Goal: Check status: Check status

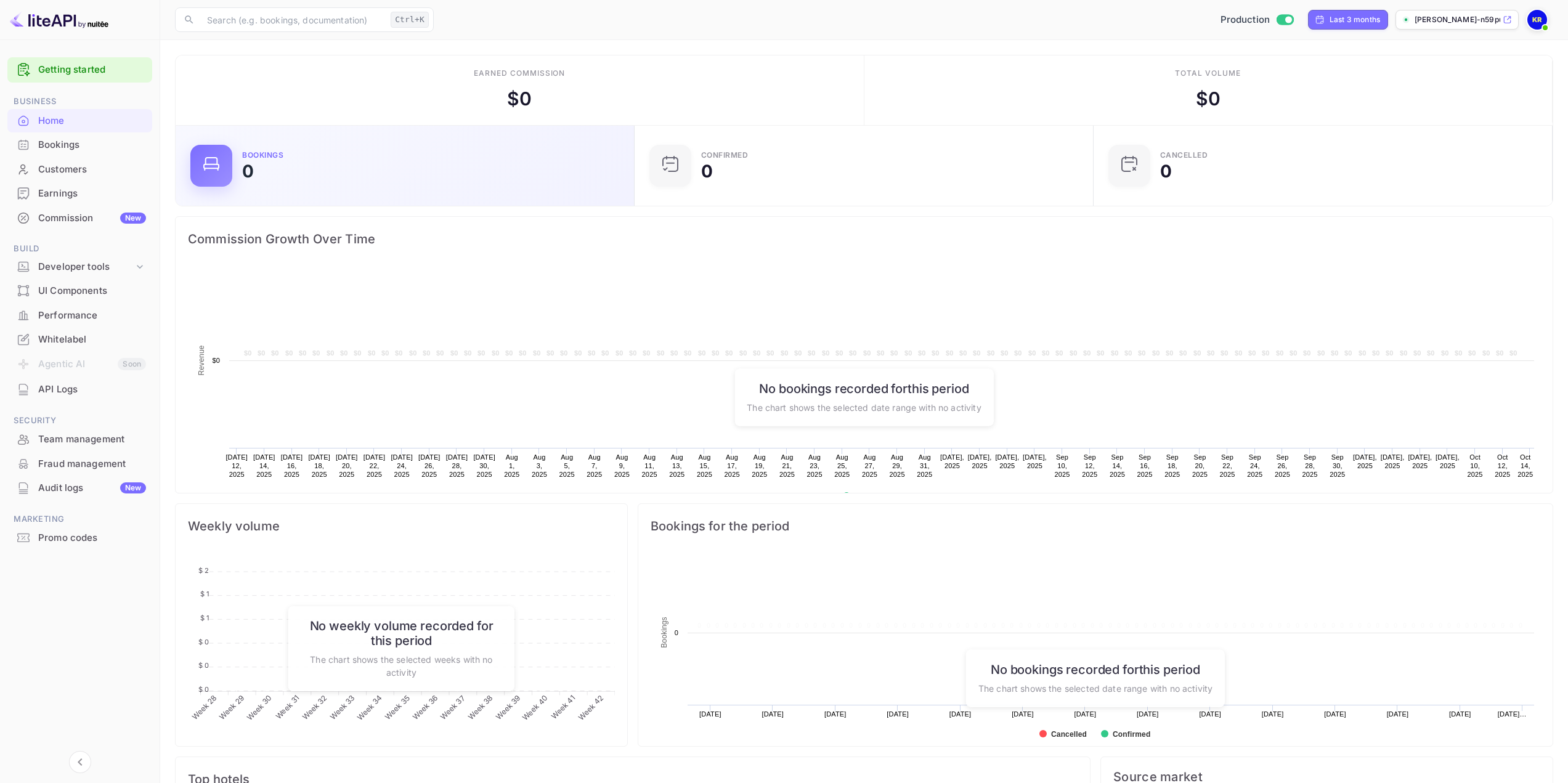
scroll to position [191, 442]
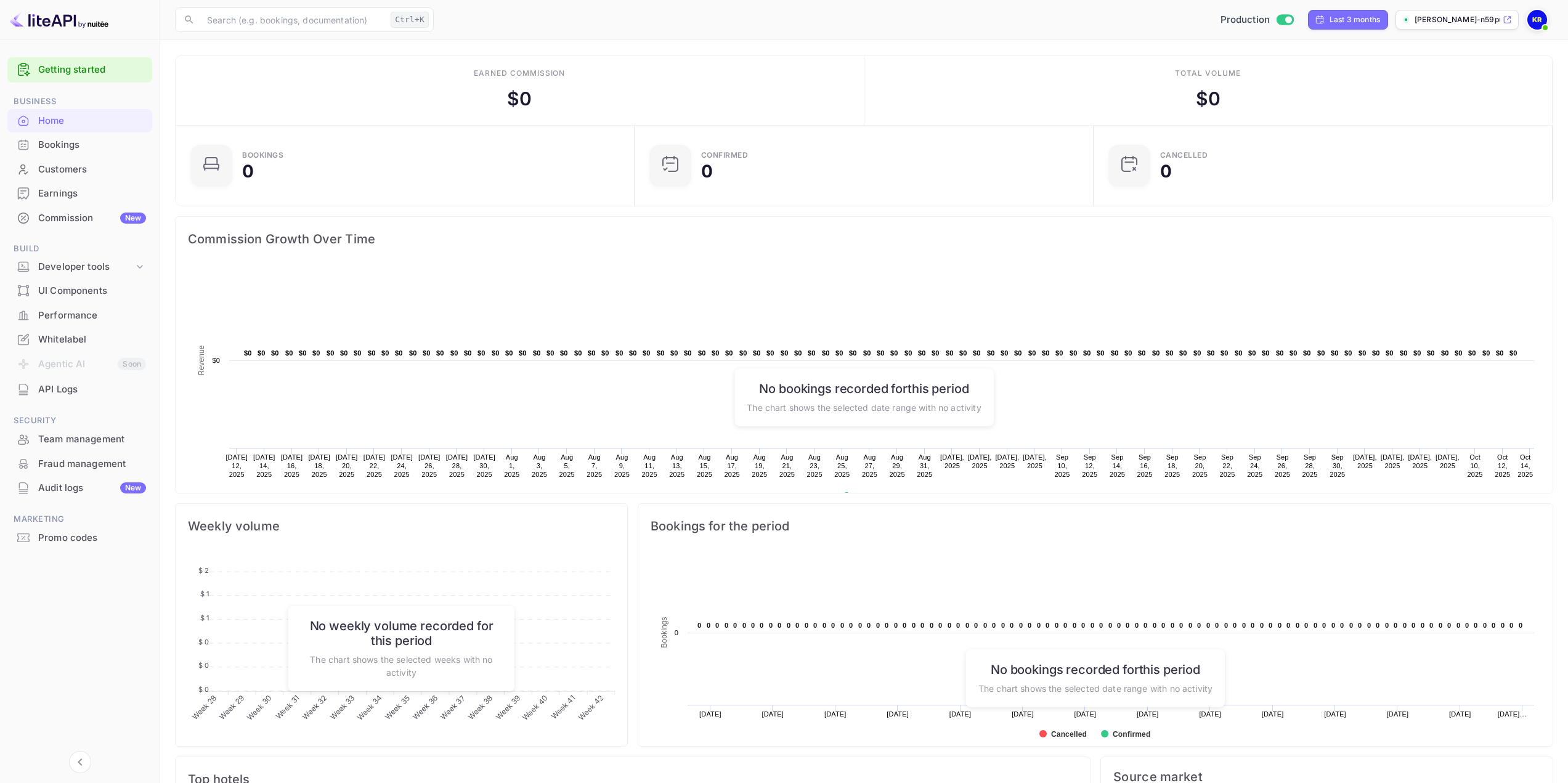
click at [85, 148] on div "Bookings" at bounding box center [92, 144] width 108 height 14
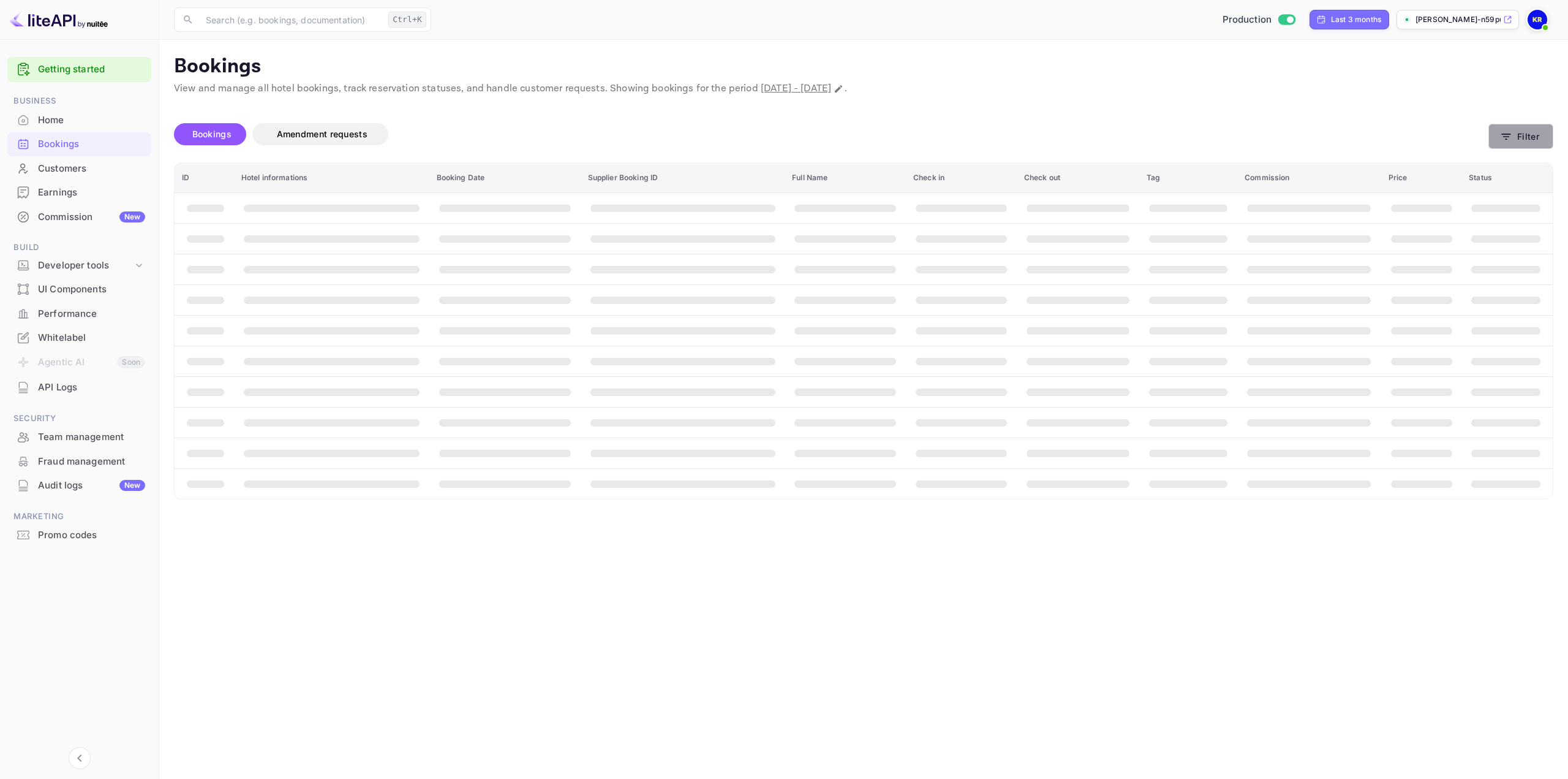
click at [1516, 130] on button "Filter" at bounding box center [1520, 136] width 65 height 25
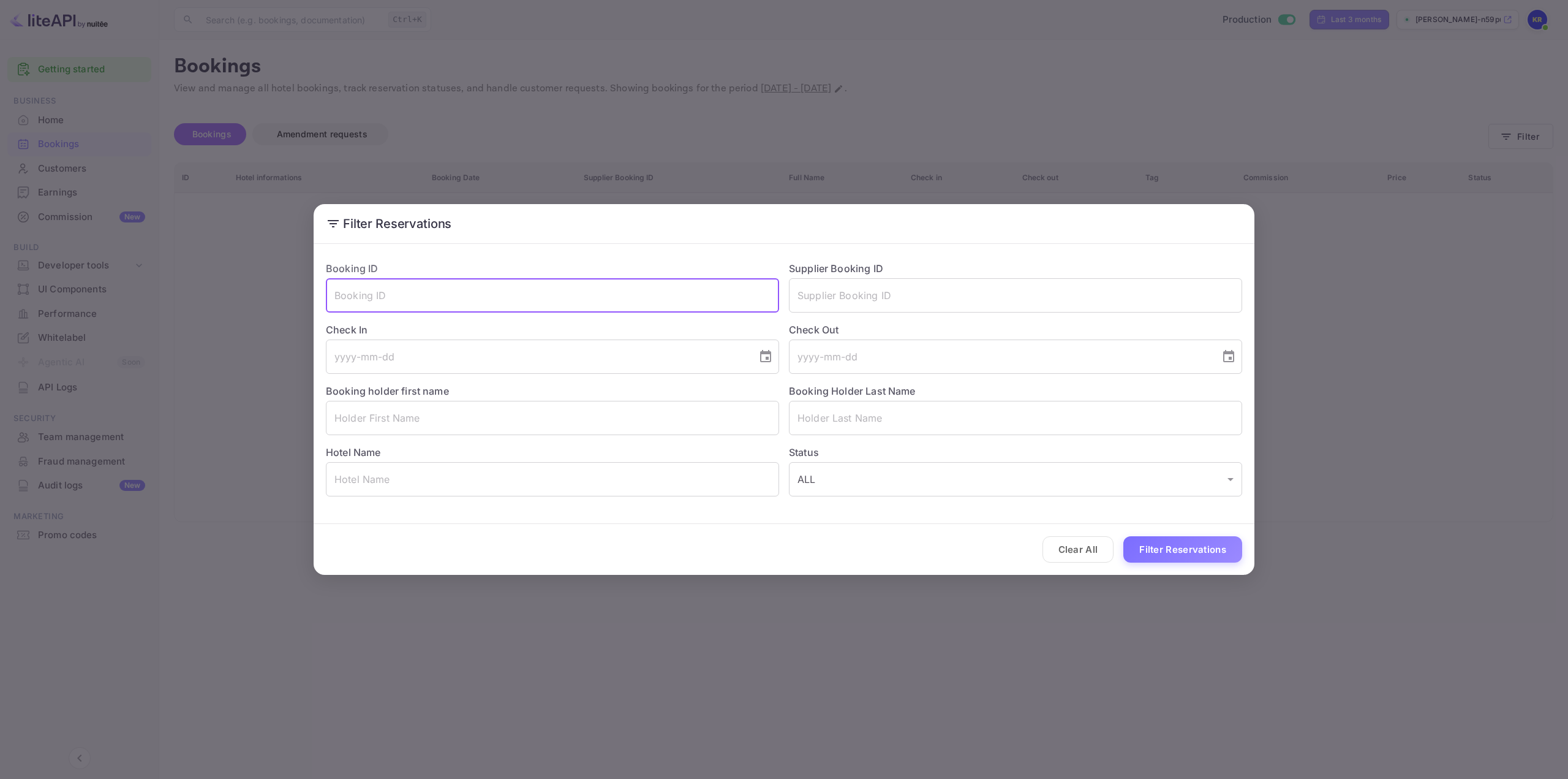
click at [469, 296] on input "text" at bounding box center [553, 295] width 454 height 35
paste input "qs3N27cai"
type input "qs3N27cai"
click at [1176, 545] on button "Filter Reservations" at bounding box center [1182, 549] width 119 height 27
click at [751, 209] on h2 "Filter Reservations" at bounding box center [784, 224] width 941 height 40
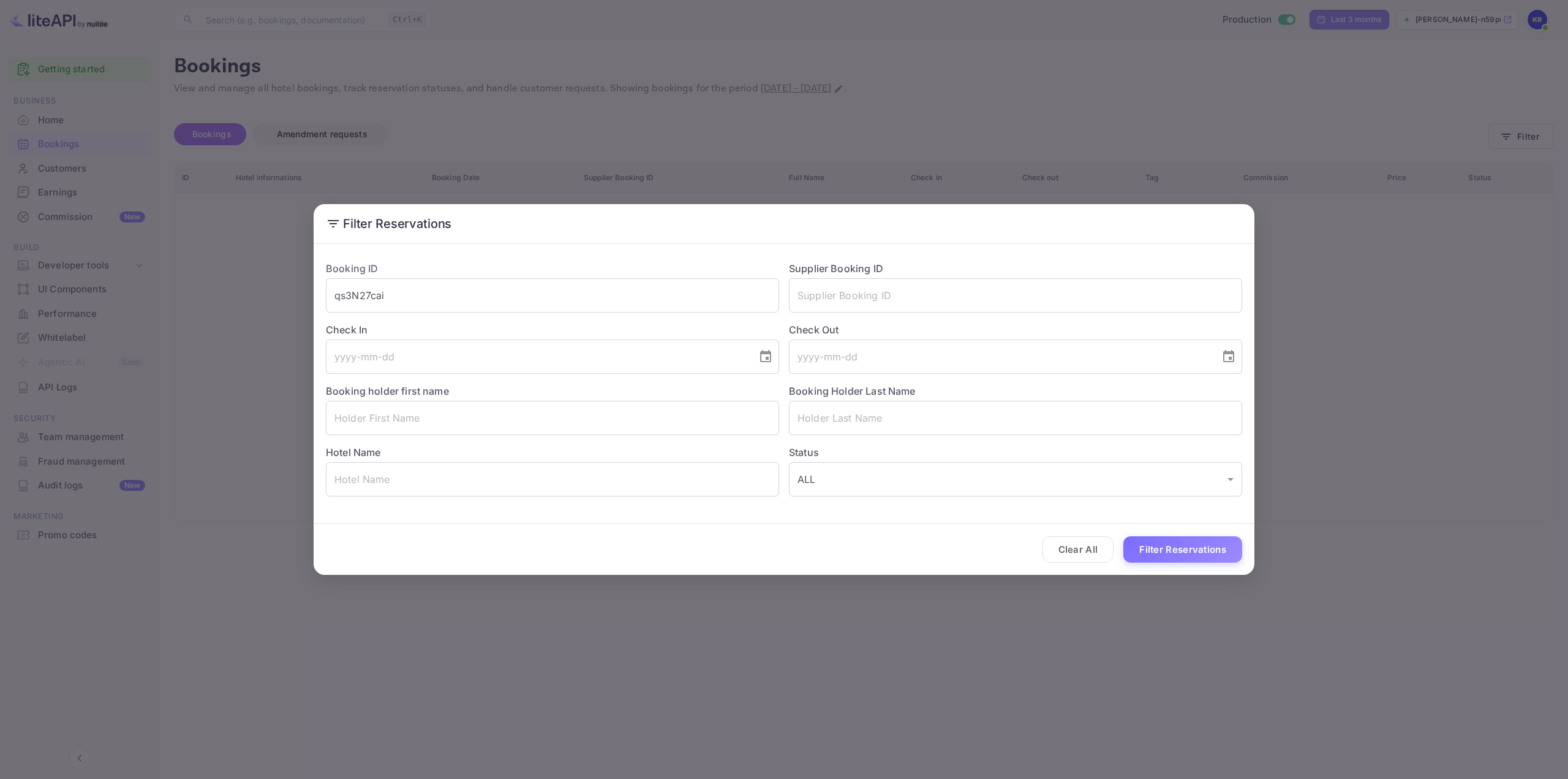
drag, startPoint x: 1449, startPoint y: 164, endPoint x: 1463, endPoint y: 94, distance: 71.4
click at [1449, 159] on div "Filter Reservations Booking ID qs3N27cai ​ Supplier Booking ID ​ Check In ​ Che…" at bounding box center [784, 389] width 1568 height 779
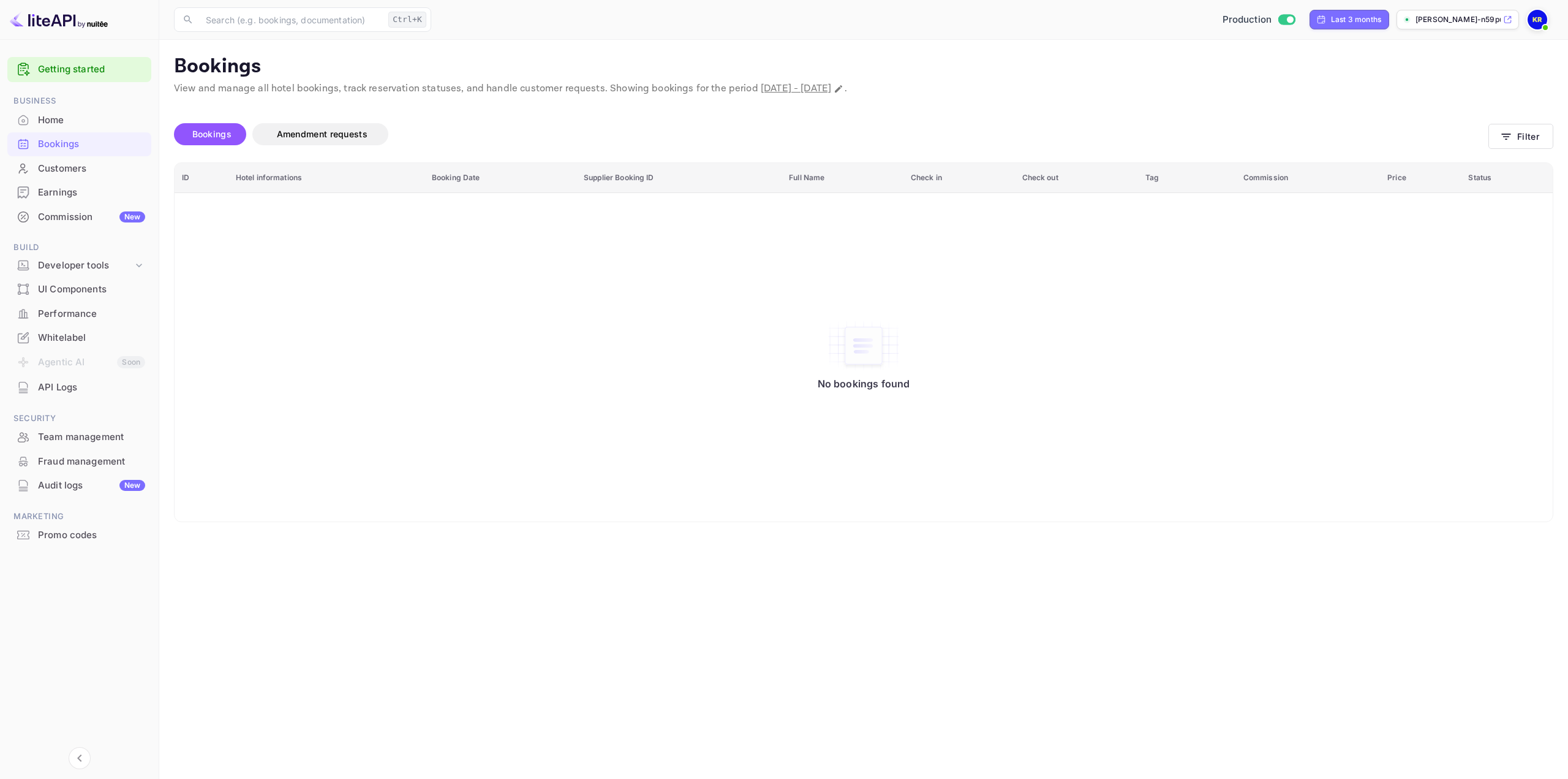
click at [1533, 16] on img at bounding box center [1537, 19] width 19 height 19
drag, startPoint x: 1453, startPoint y: 151, endPoint x: 1445, endPoint y: 151, distance: 8.0
click at [1452, 153] on div "Sign out" at bounding box center [1462, 165] width 170 height 27
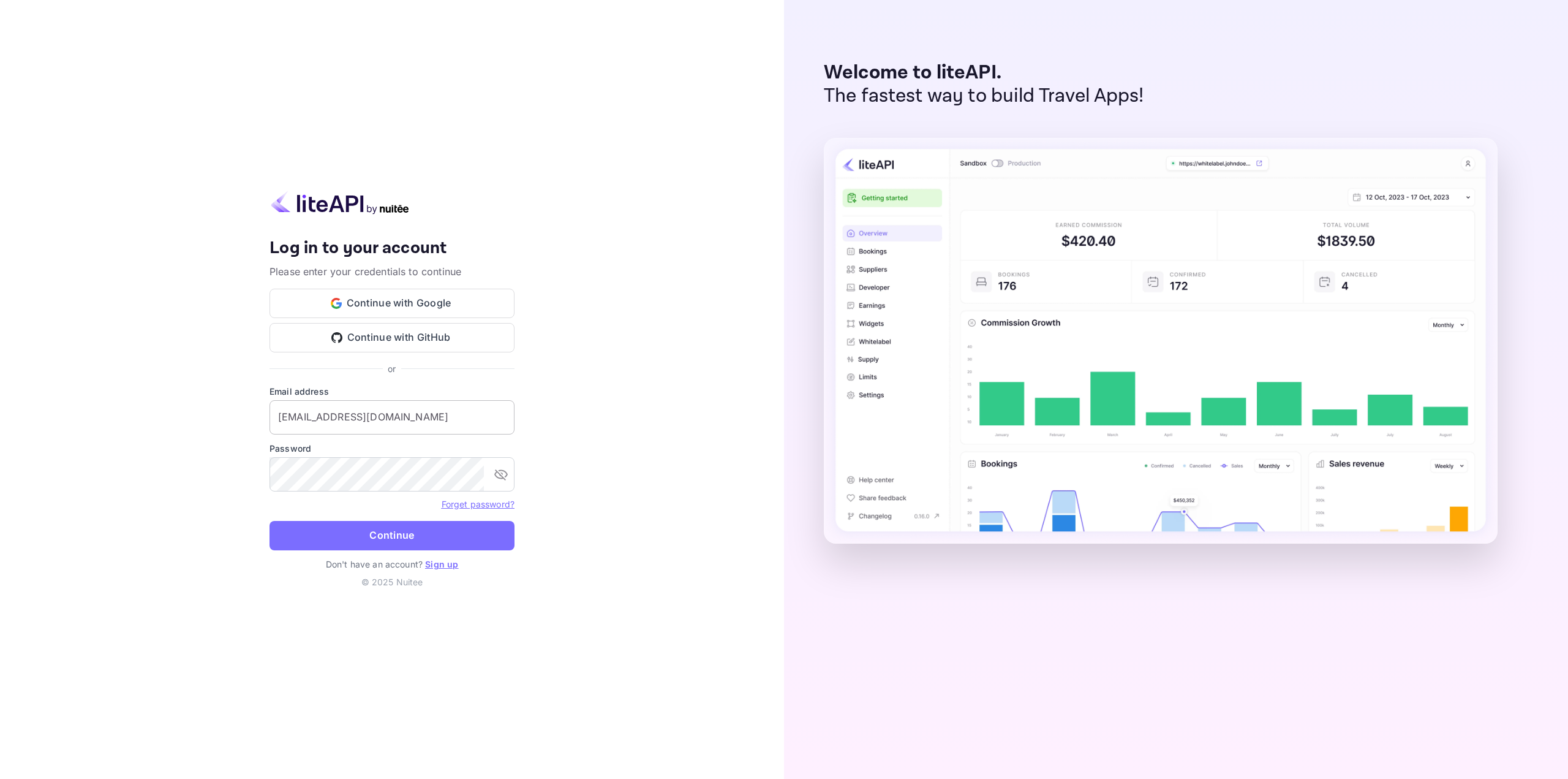
click at [342, 408] on input "[EMAIL_ADDRESS][DOMAIN_NAME]" at bounding box center [392, 417] width 245 height 35
type input "[EMAIL_ADDRESS][DOMAIN_NAME]"
click at [375, 527] on button "Continue" at bounding box center [392, 535] width 245 height 29
